Goal: Task Accomplishment & Management: Use online tool/utility

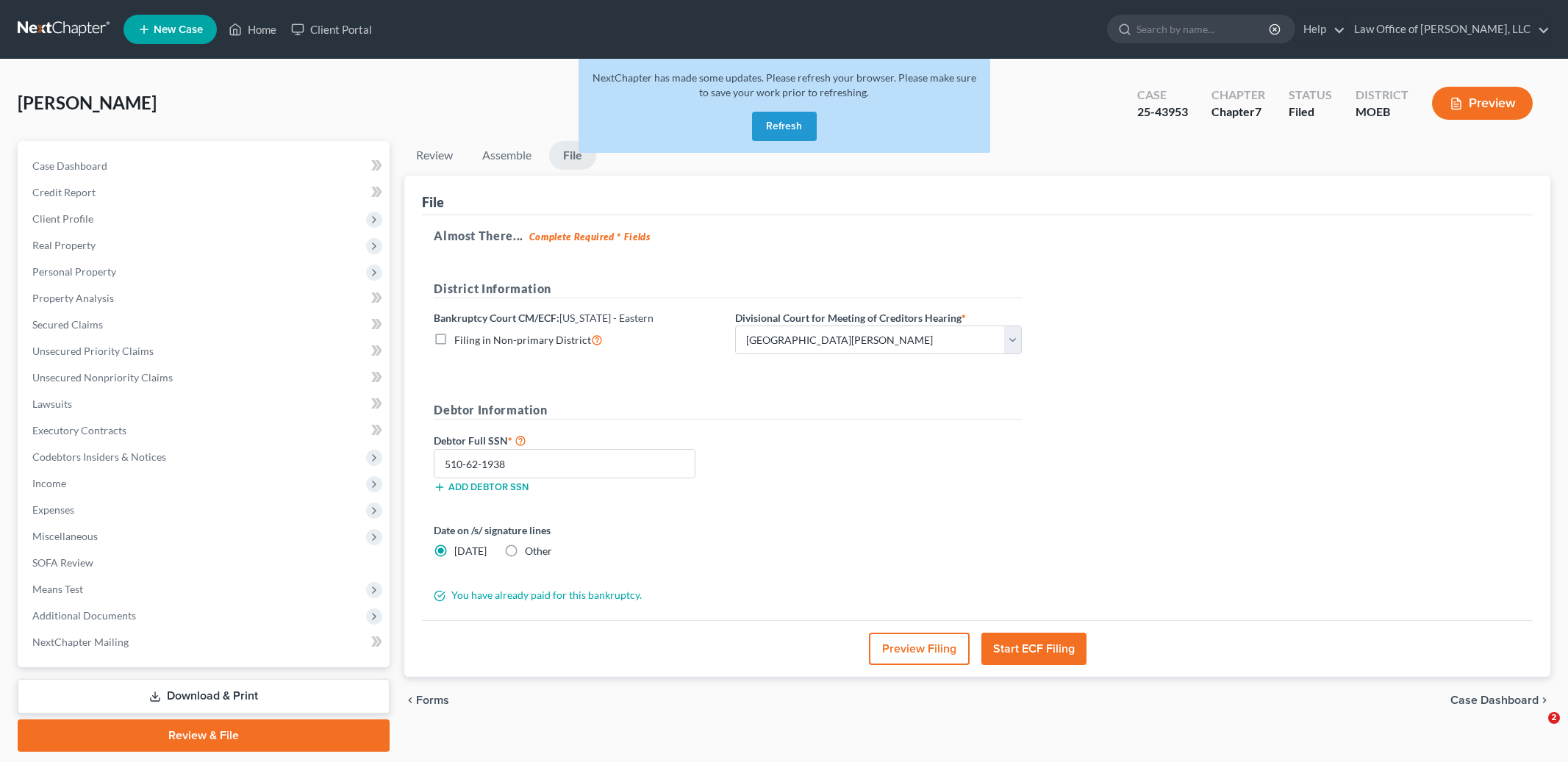
select select "2"
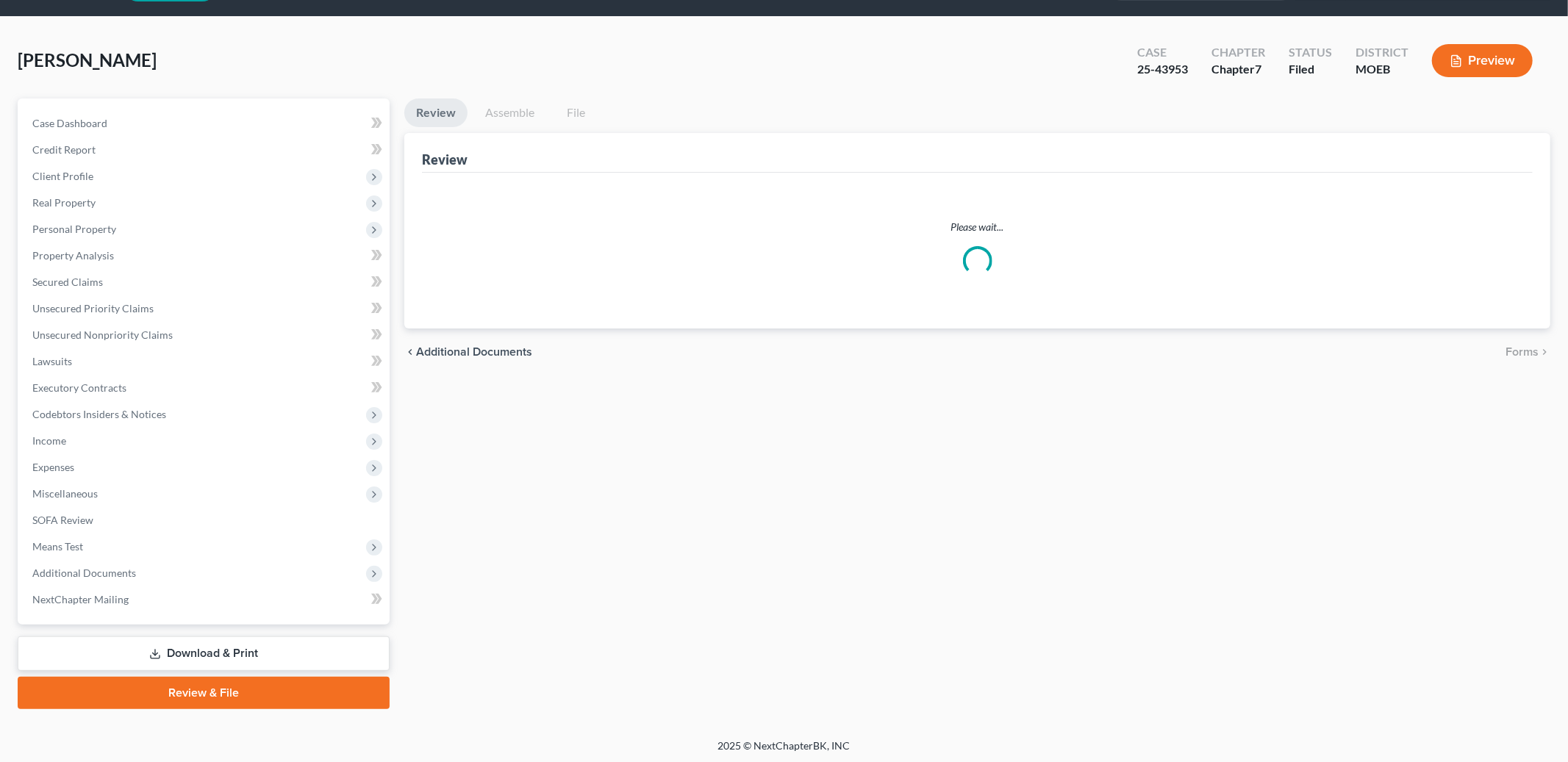
click at [252, 23] on div "Brockett, David Upgraded Case 25-43953 Chapter Chapter 7 Status Filed District …" at bounding box center [784, 378] width 1568 height 722
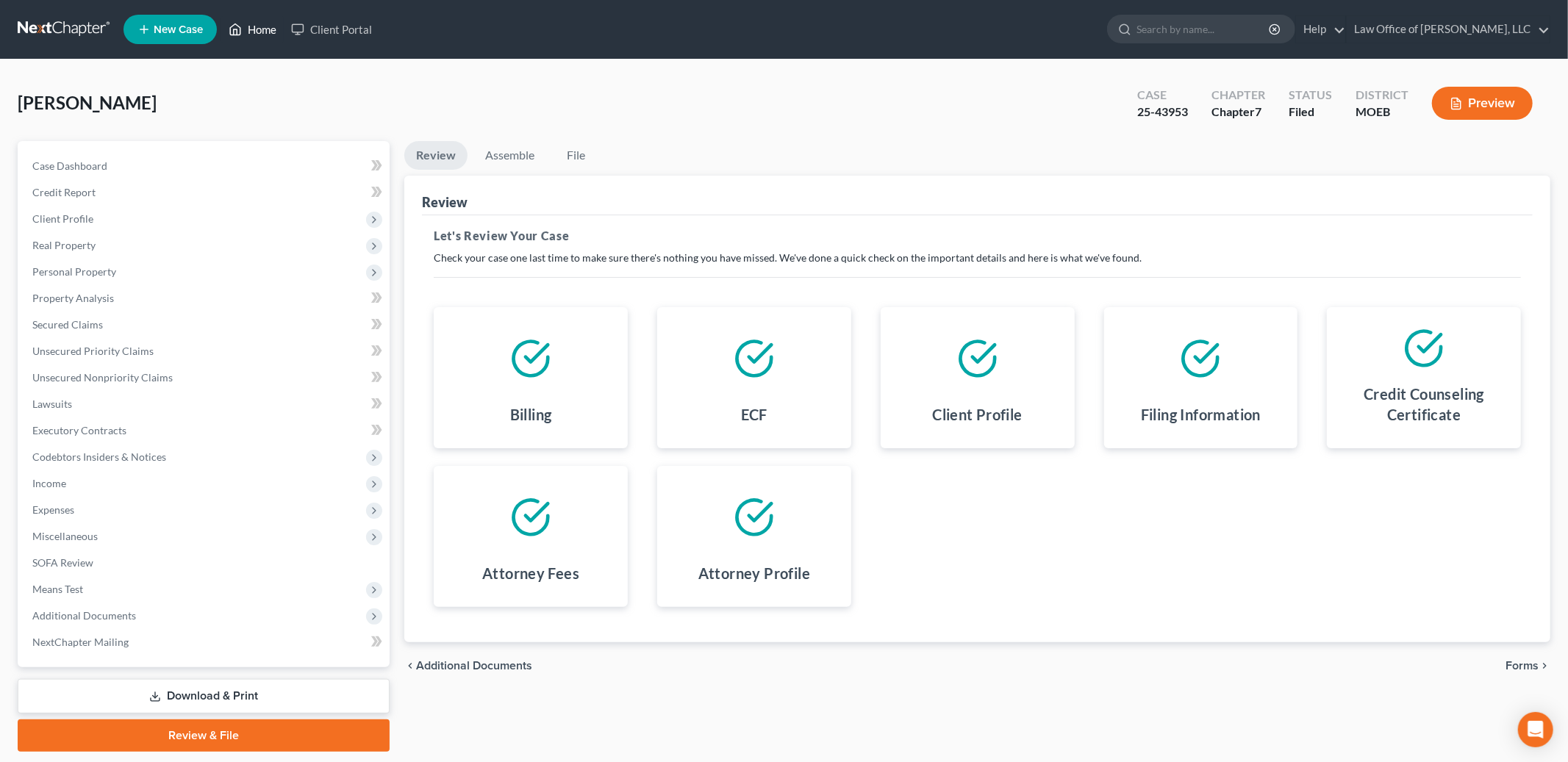
click at [260, 40] on link "Home" at bounding box center [252, 30] width 62 height 26
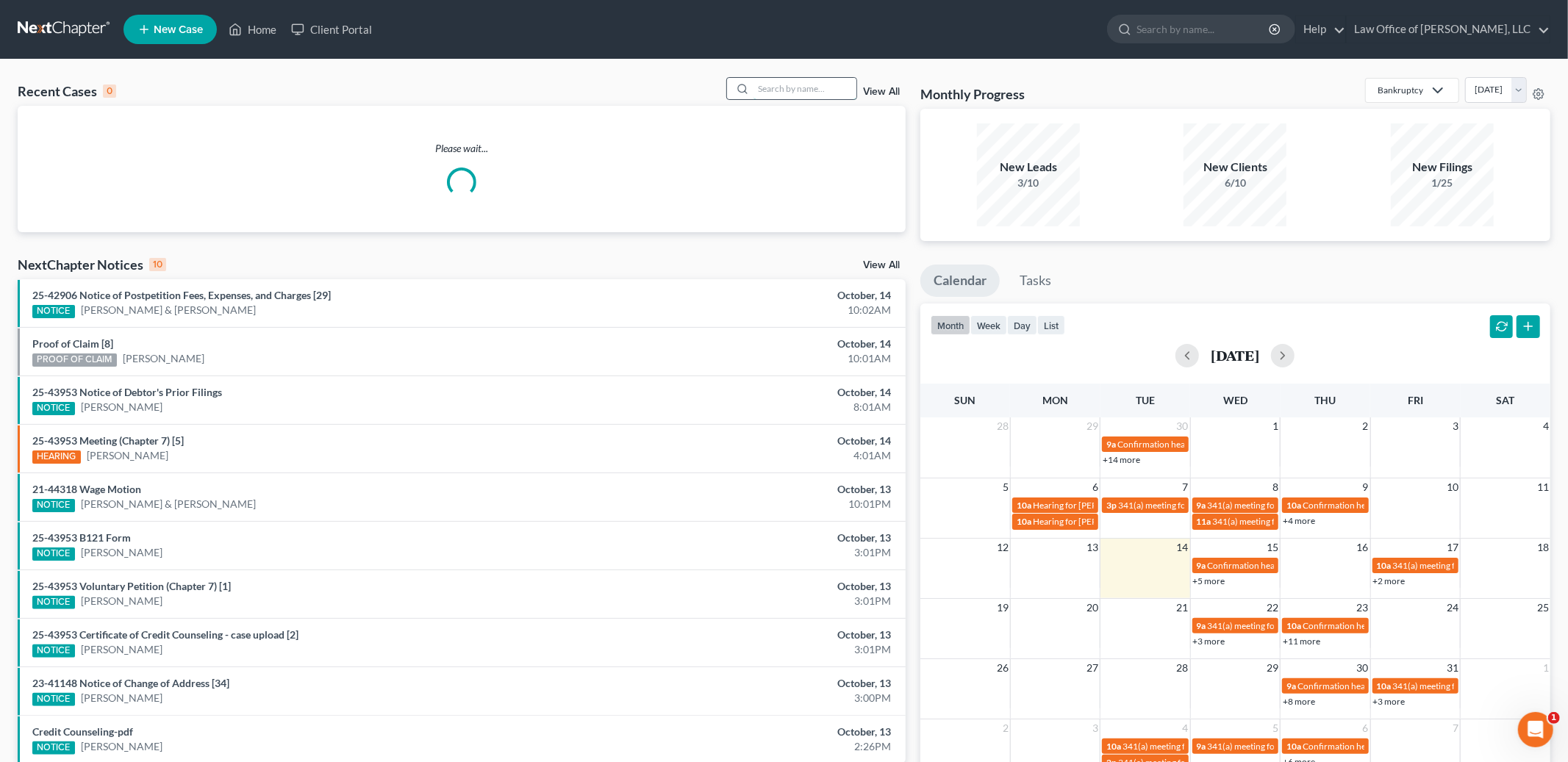
click at [791, 94] on input "search" at bounding box center [804, 89] width 103 height 21
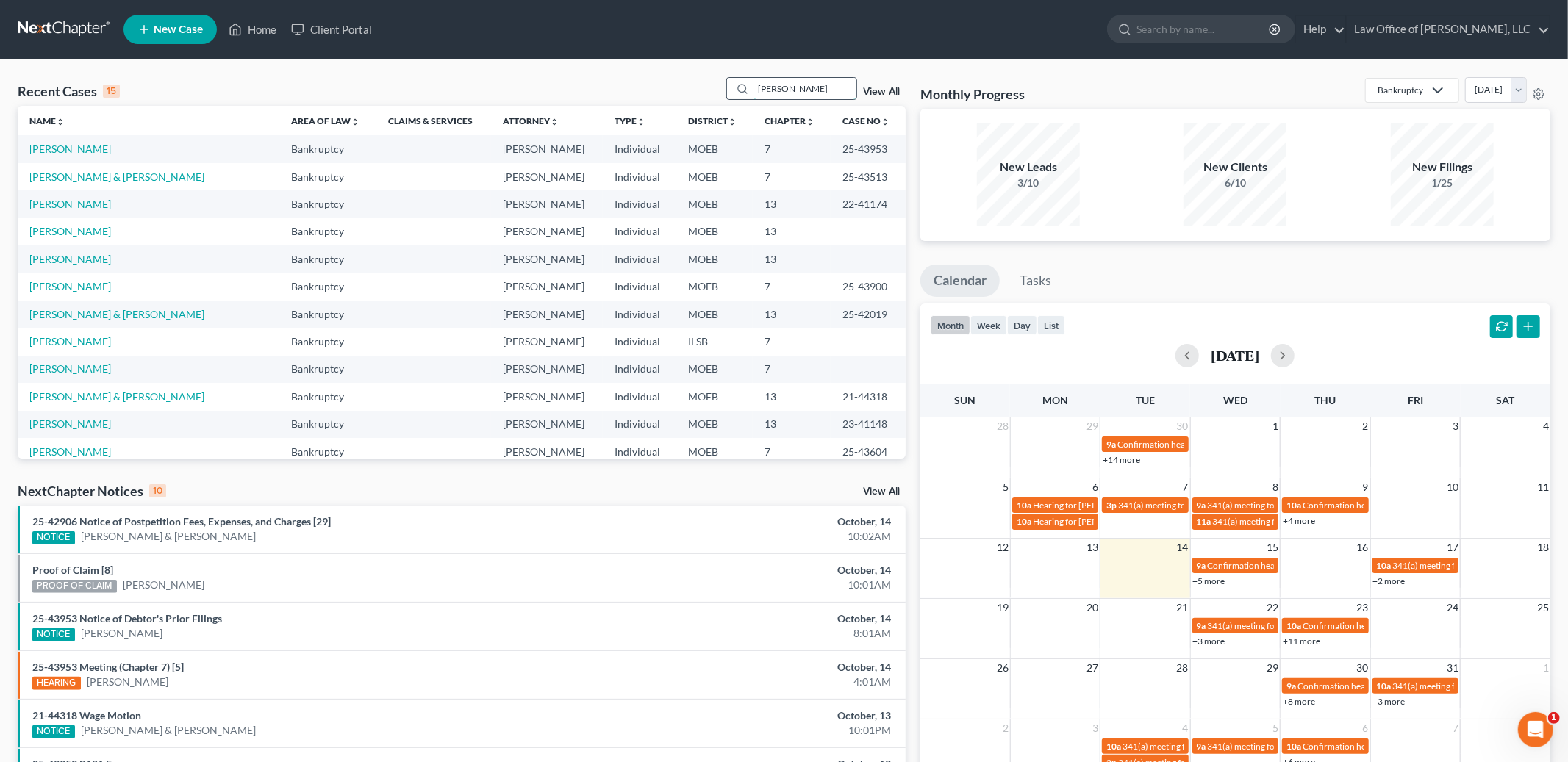
type input "swanson"
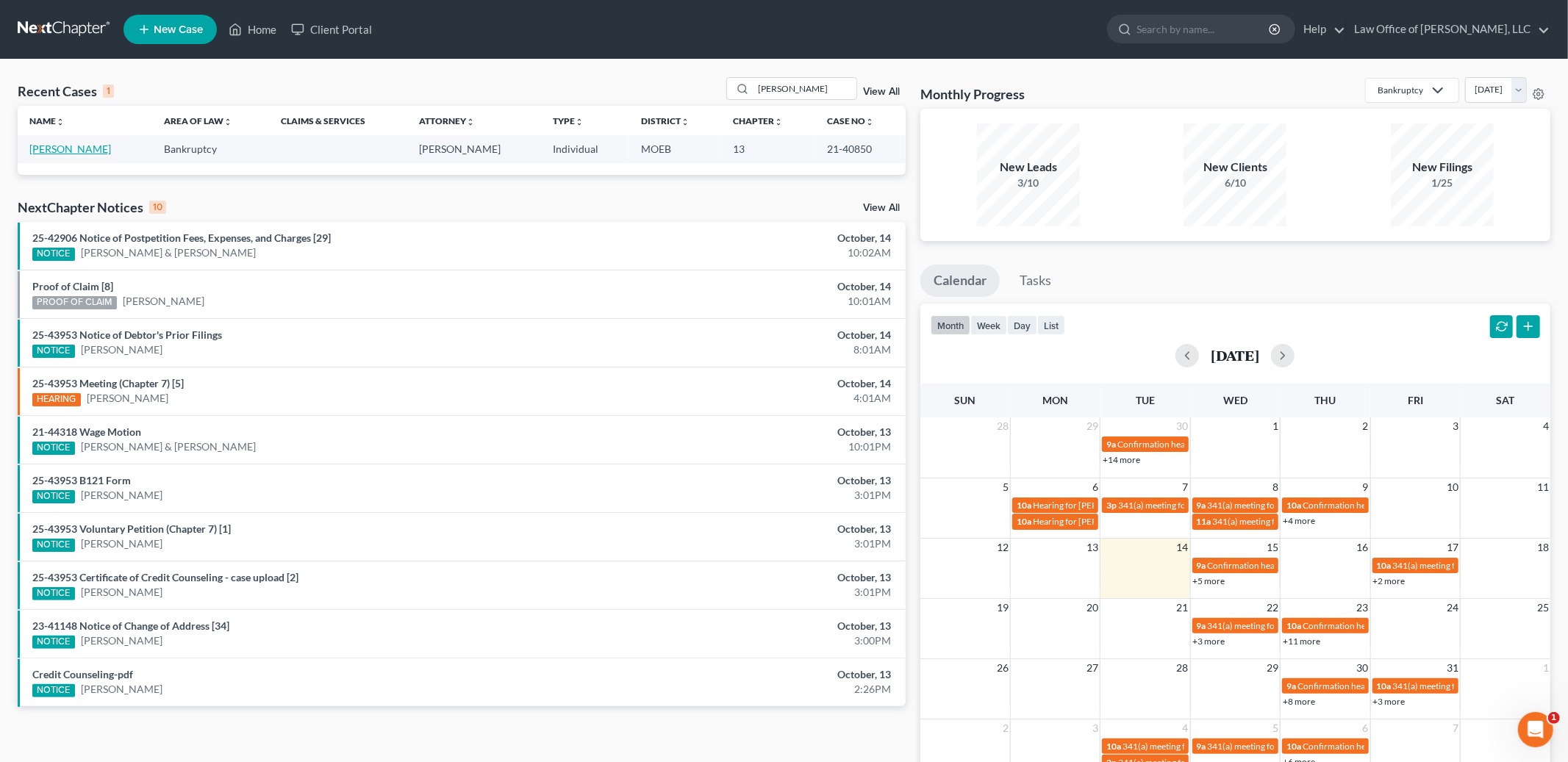
click at [41, 153] on link "Swanson, Eric" at bounding box center [70, 148] width 81 height 12
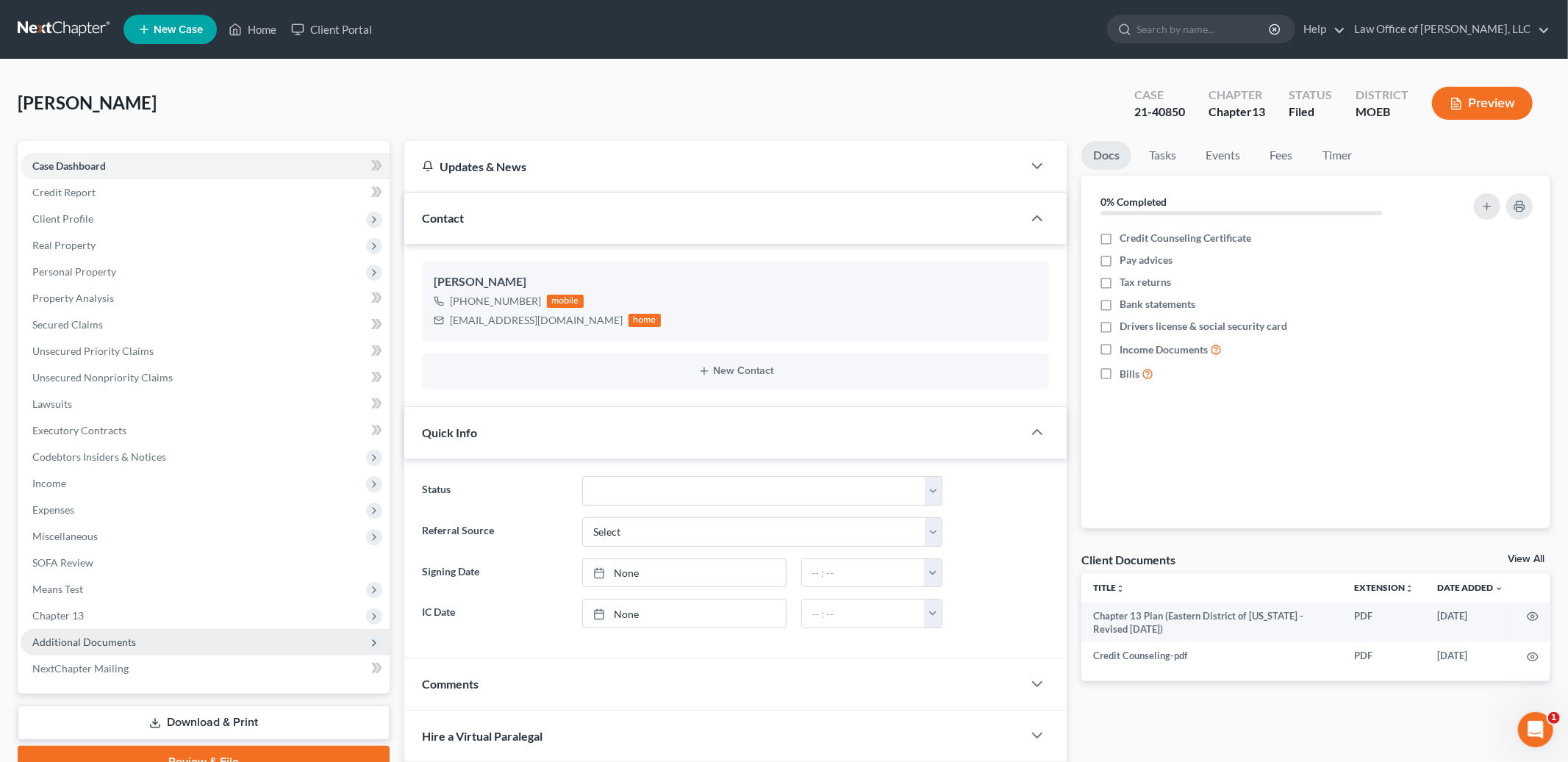
click at [142, 642] on span "Additional Documents" at bounding box center [205, 642] width 369 height 26
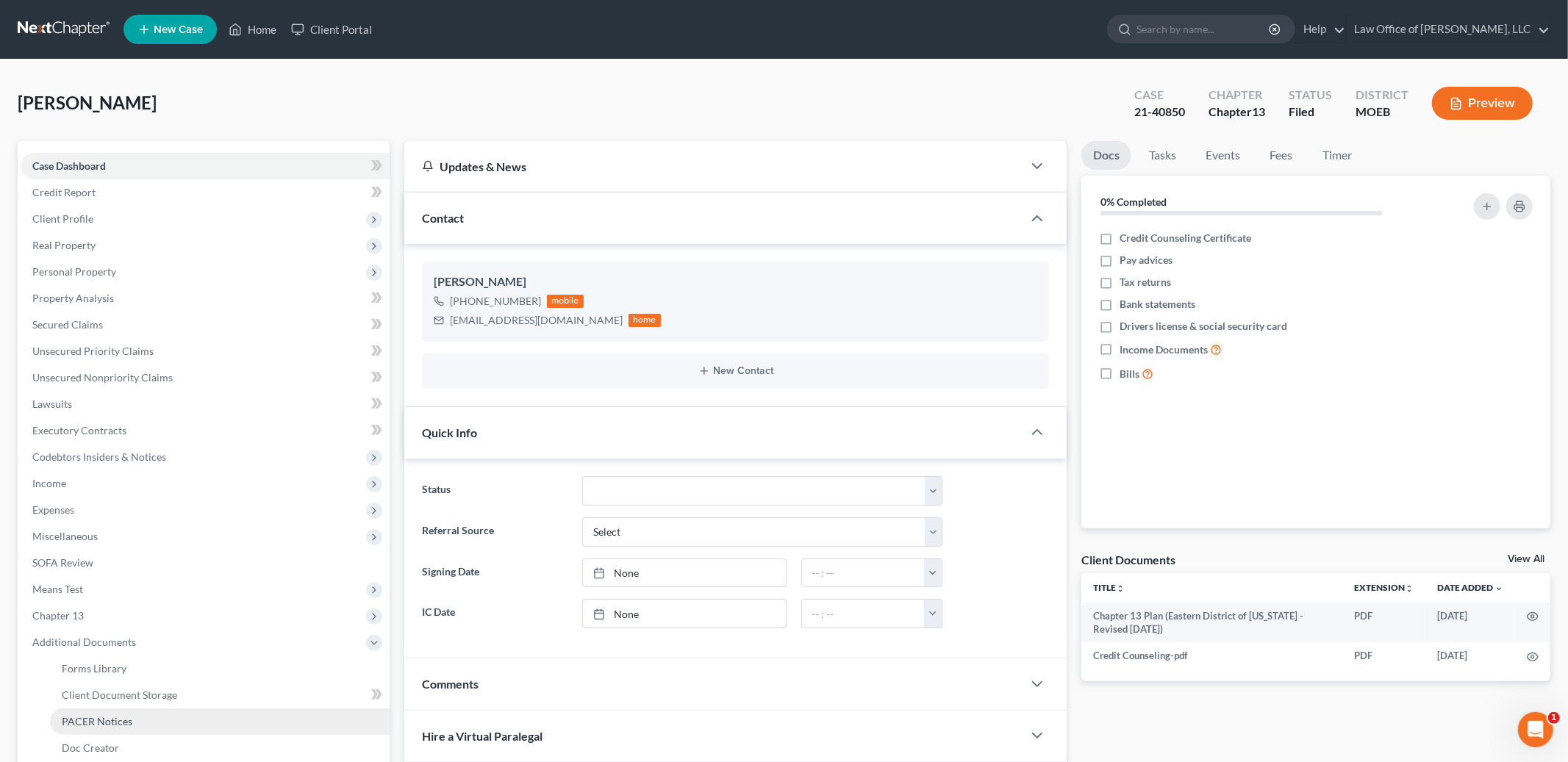
click at [127, 718] on span "PACER Notices" at bounding box center [97, 721] width 71 height 12
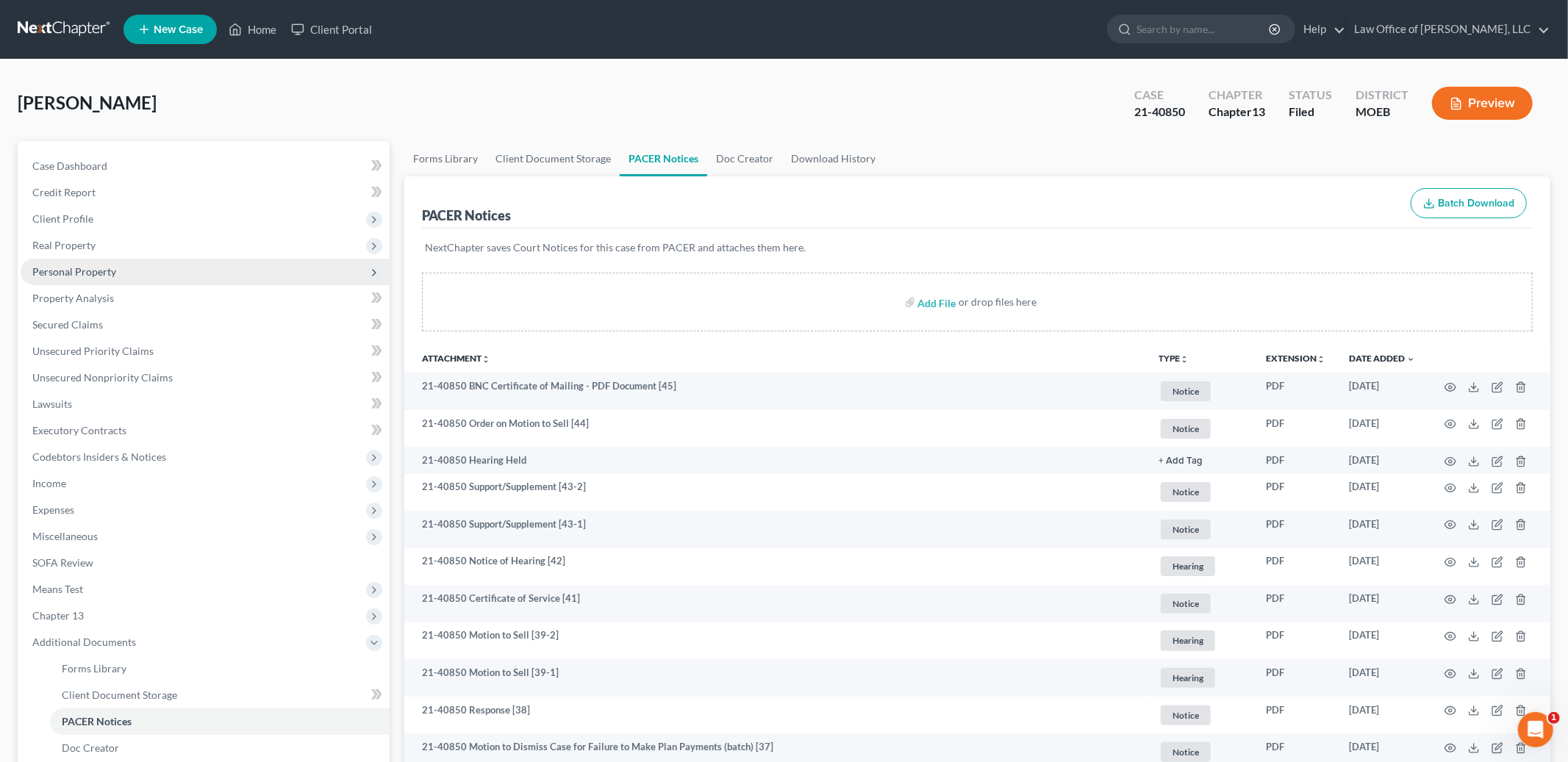
click at [122, 270] on span "Personal Property" at bounding box center [205, 272] width 369 height 26
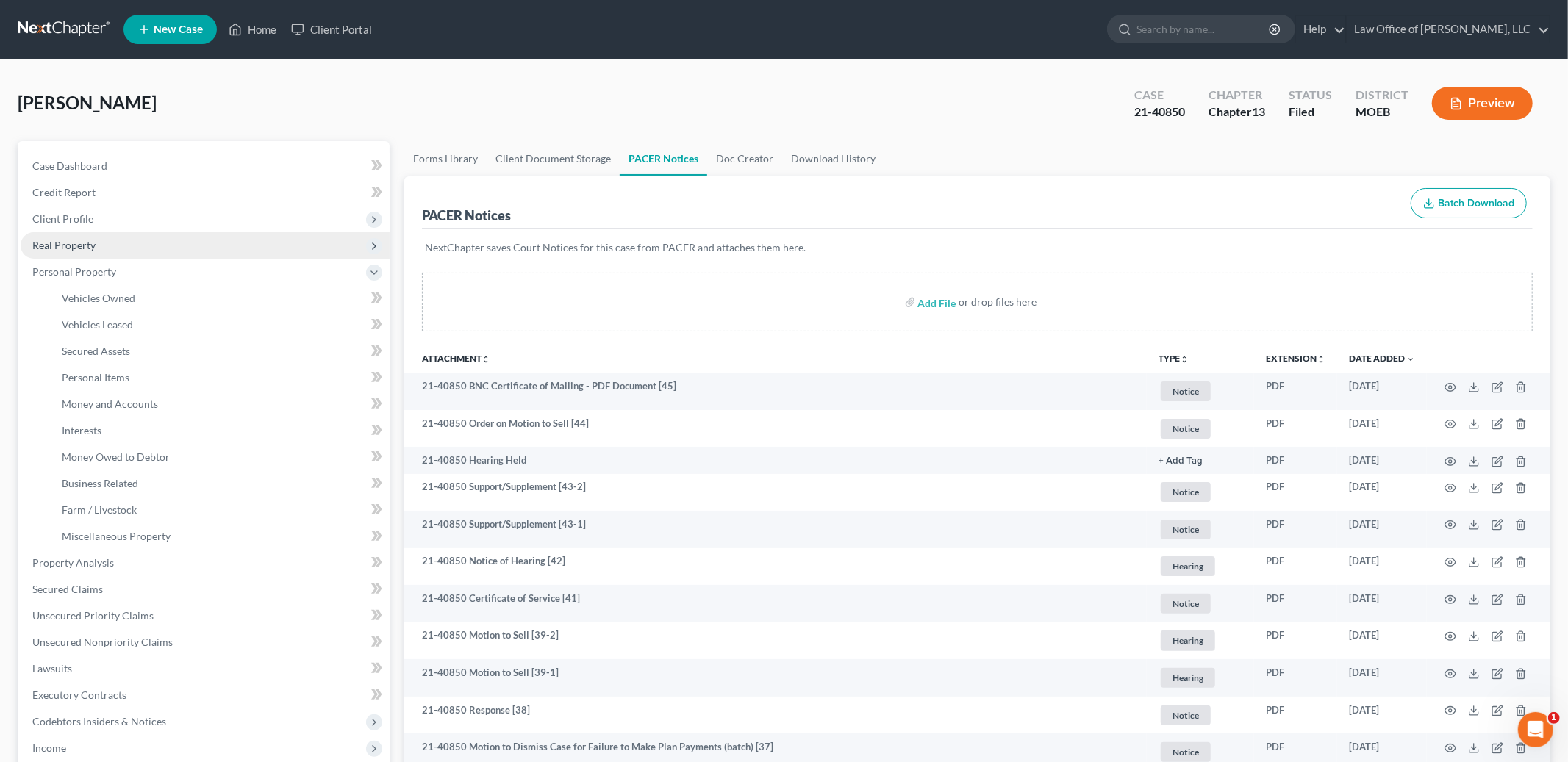
click at [115, 249] on span "Real Property" at bounding box center [205, 246] width 369 height 26
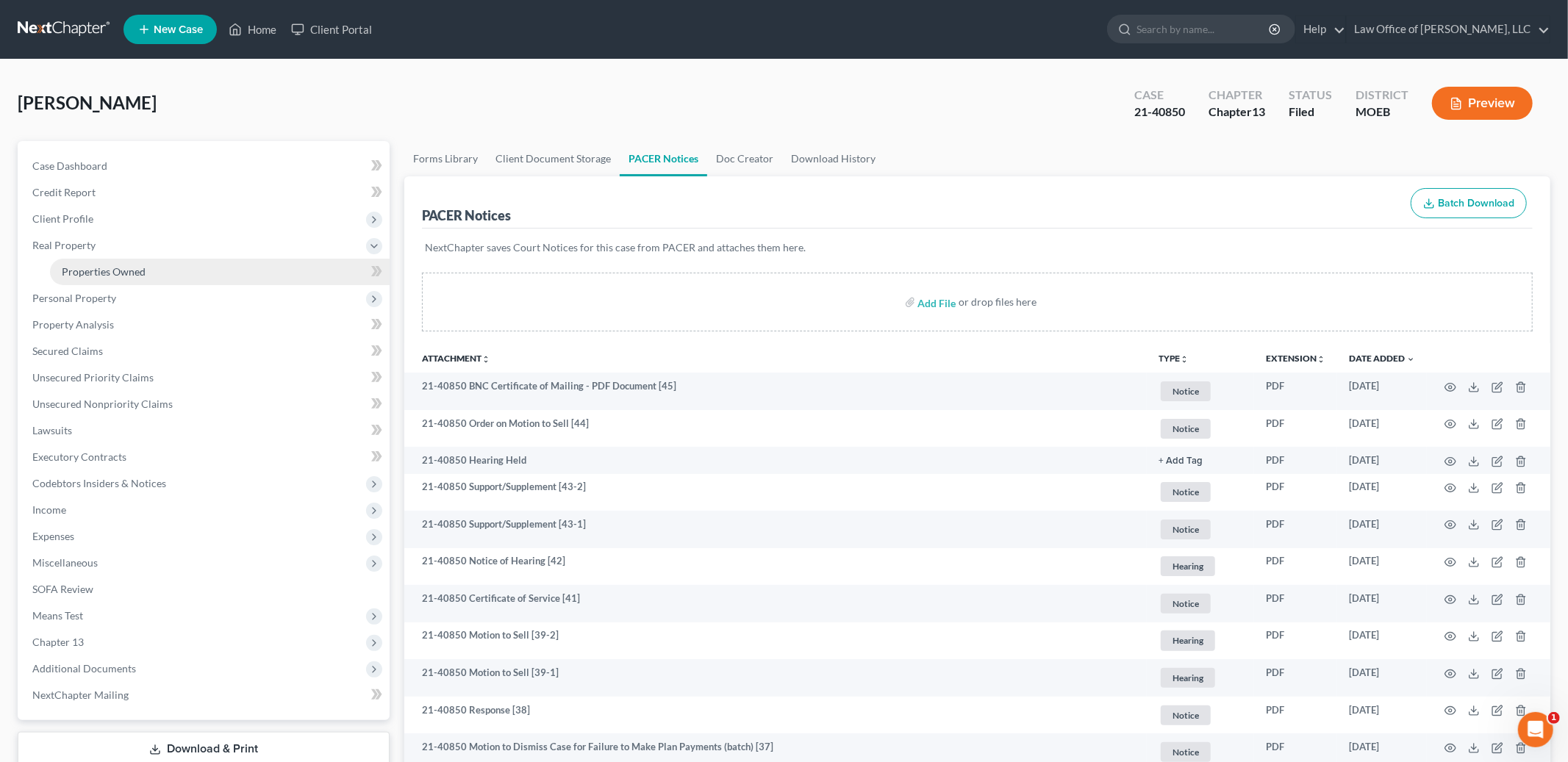
click at [114, 260] on link "Properties Owned" at bounding box center [220, 272] width 340 height 26
